Goal: Task Accomplishment & Management: Manage account settings

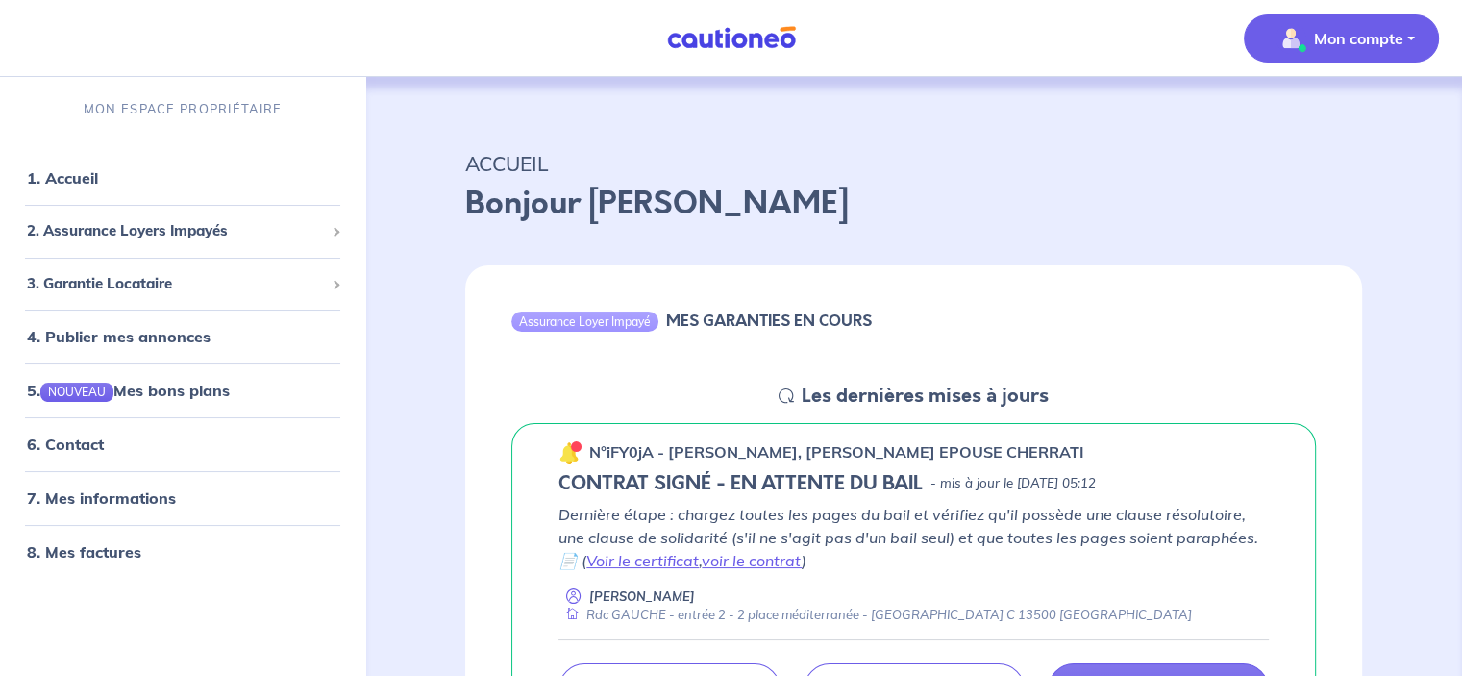
click at [1354, 34] on p "Mon compte" at bounding box center [1358, 38] width 89 height 23
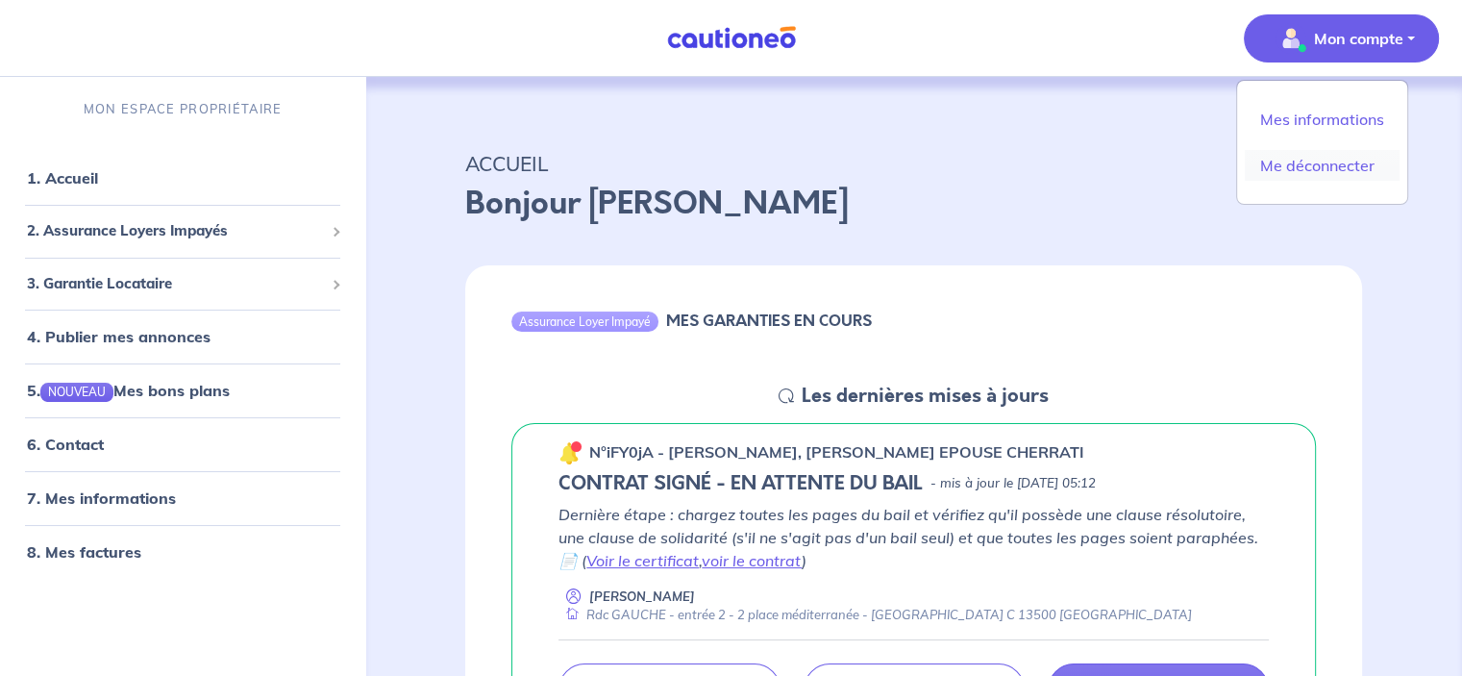
click at [1317, 168] on link "Me déconnecter" at bounding box center [1322, 165] width 155 height 31
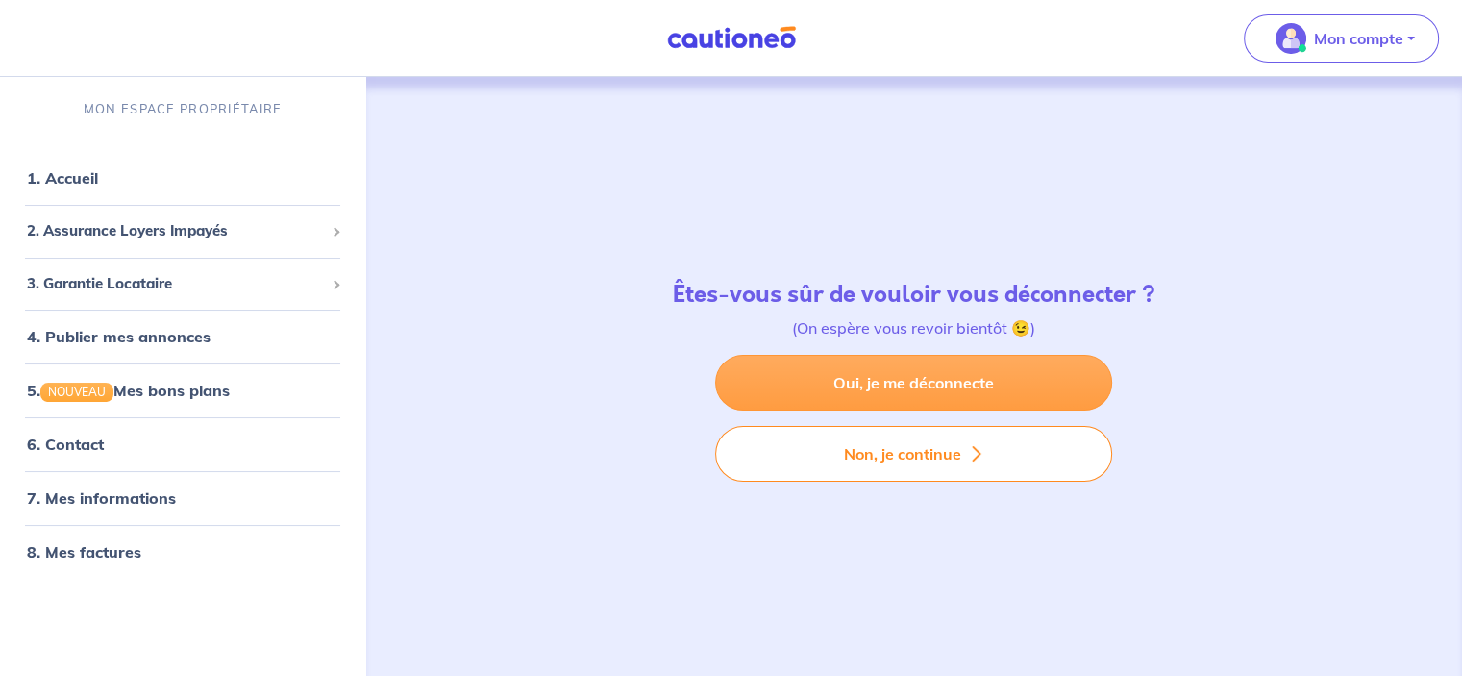
click at [950, 383] on link "Oui, je me déconnecte" at bounding box center [913, 383] width 397 height 56
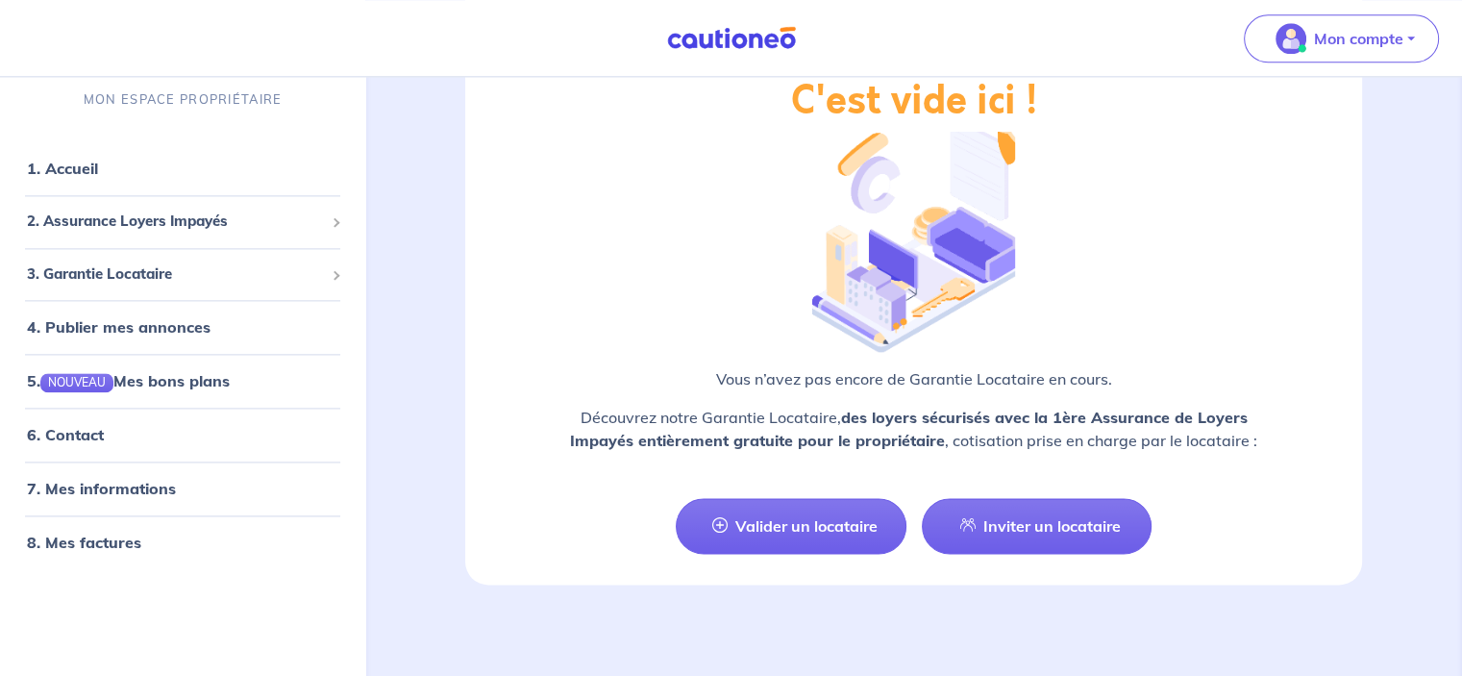
scroll to position [2080, 0]
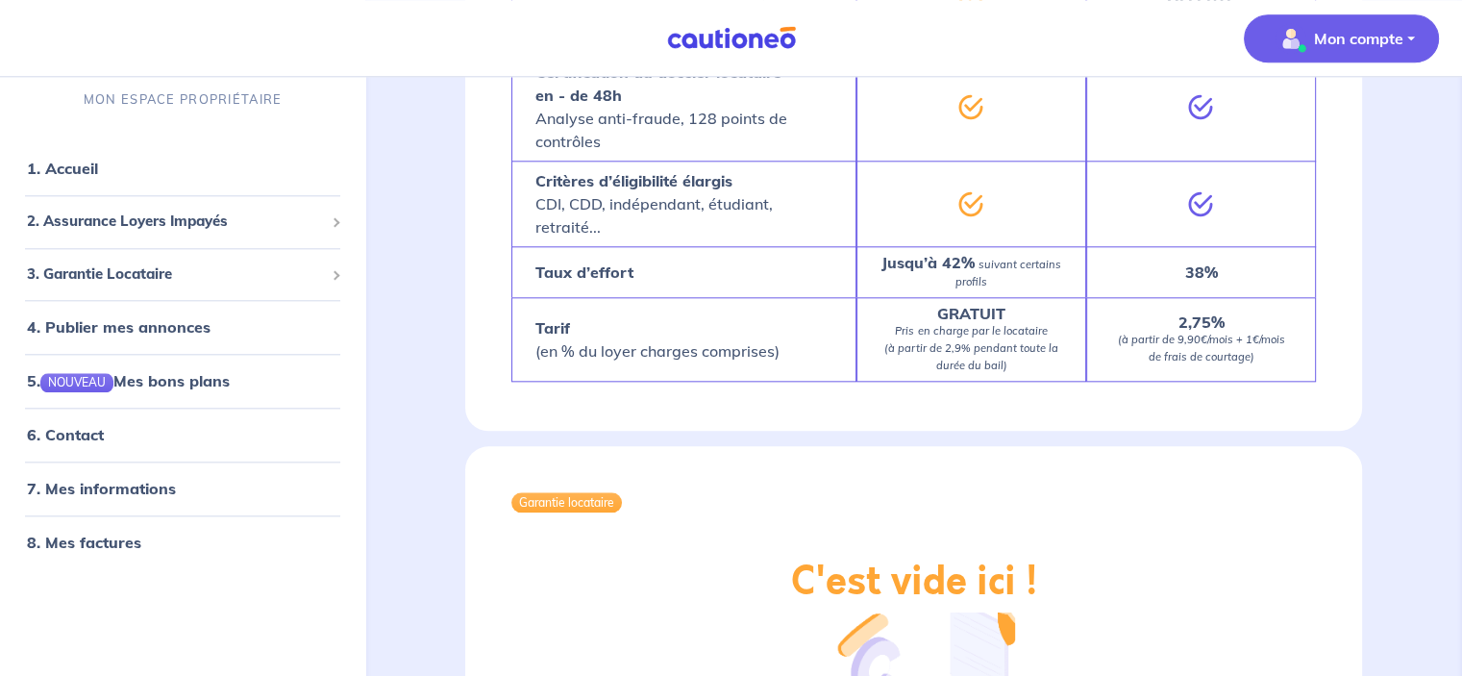
click at [1317, 27] on p "Mon compte" at bounding box center [1358, 38] width 89 height 23
click at [1303, 163] on link "Me déconnecter" at bounding box center [1322, 165] width 155 height 31
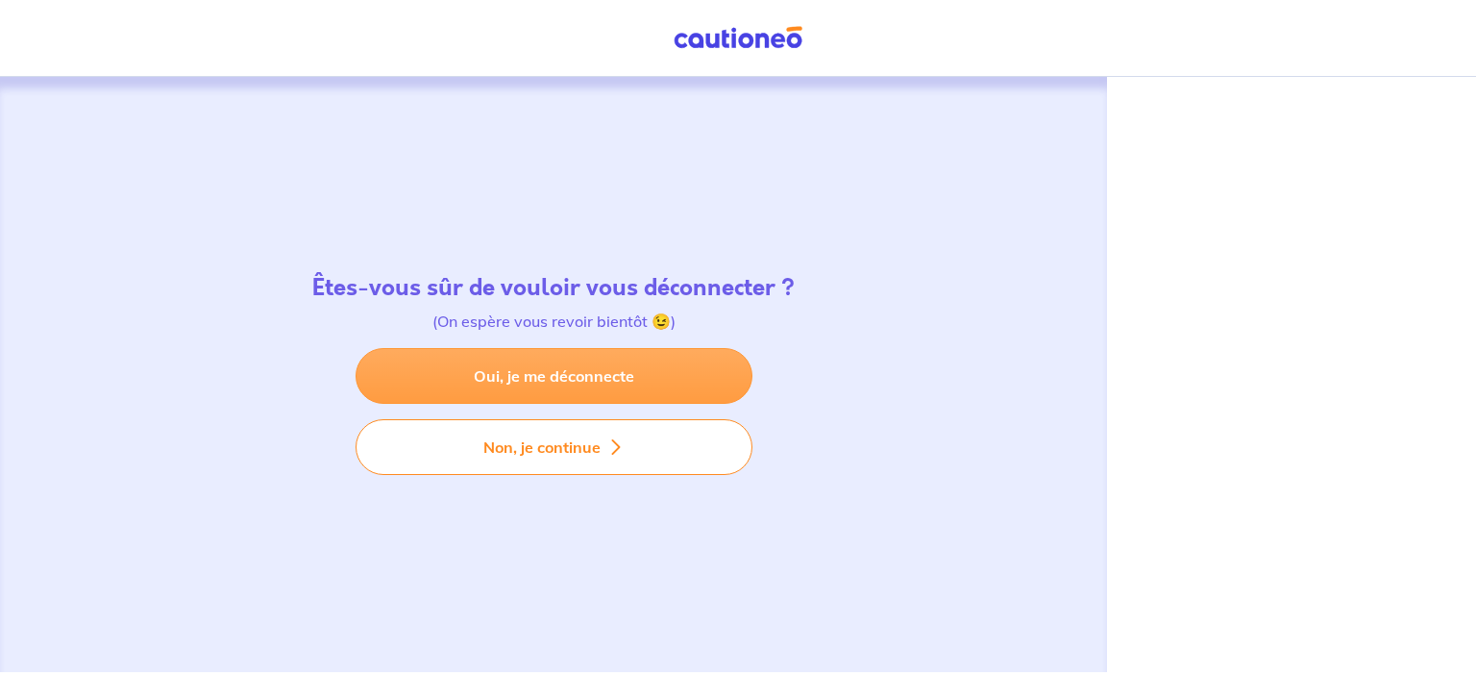
click at [474, 371] on link "Oui, je me déconnecte" at bounding box center [554, 376] width 397 height 56
